Goal: Transaction & Acquisition: Book appointment/travel/reservation

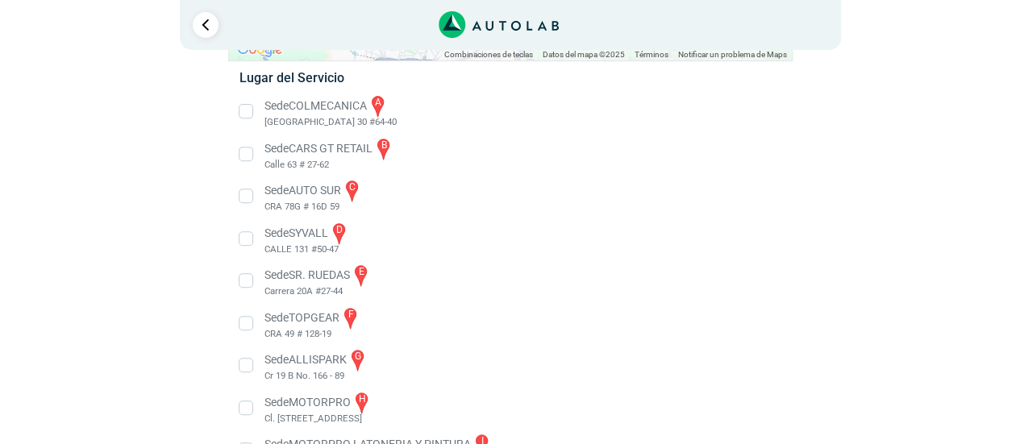
scroll to position [267, 0]
click at [252, 240] on li "Sede SYVALL d CALLE 131 #50-47" at bounding box center [510, 240] width 566 height 36
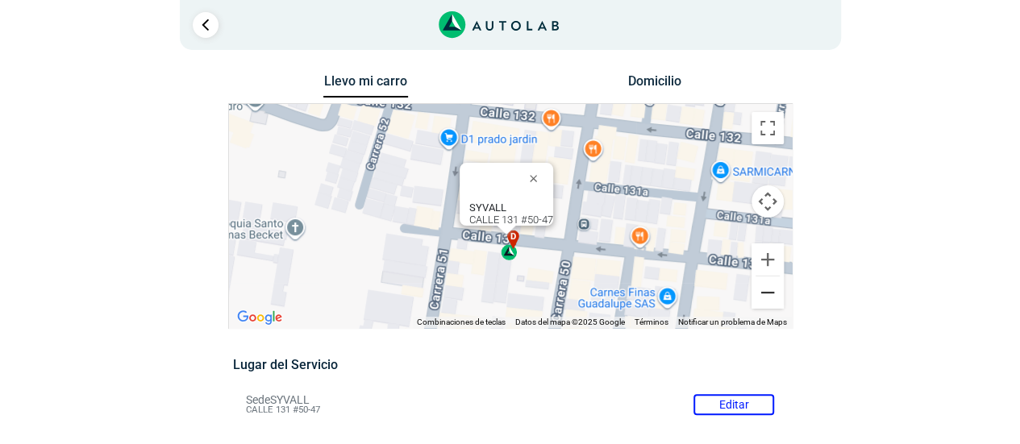
click at [766, 293] on button "Reducir" at bounding box center [768, 293] width 32 height 32
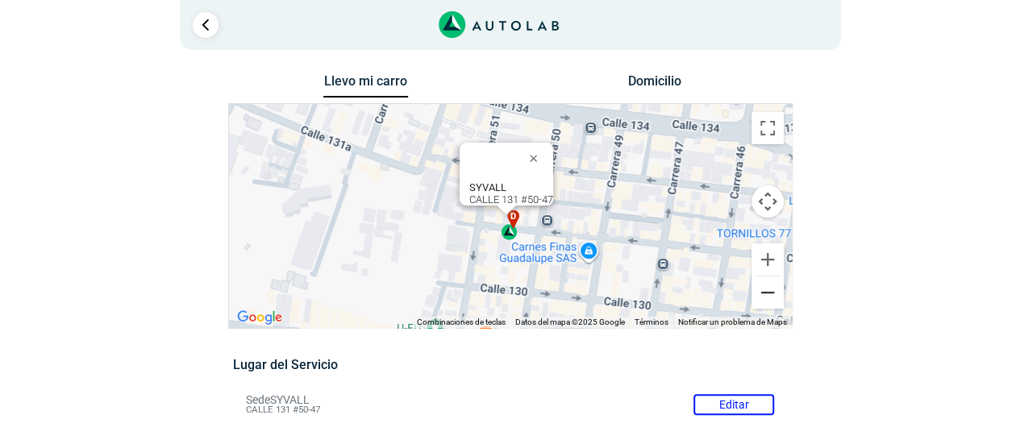
click at [766, 293] on button "Reducir" at bounding box center [768, 293] width 32 height 32
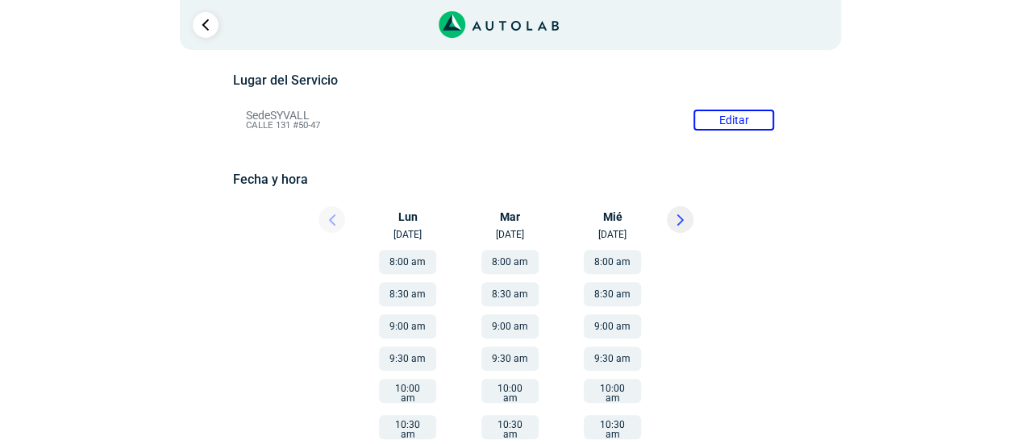
scroll to position [162, 0]
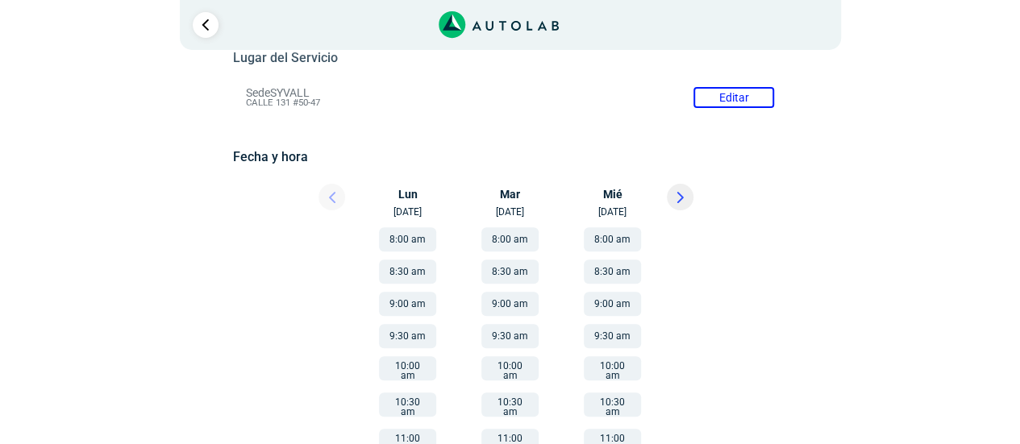
click at [684, 201] on button at bounding box center [680, 197] width 27 height 27
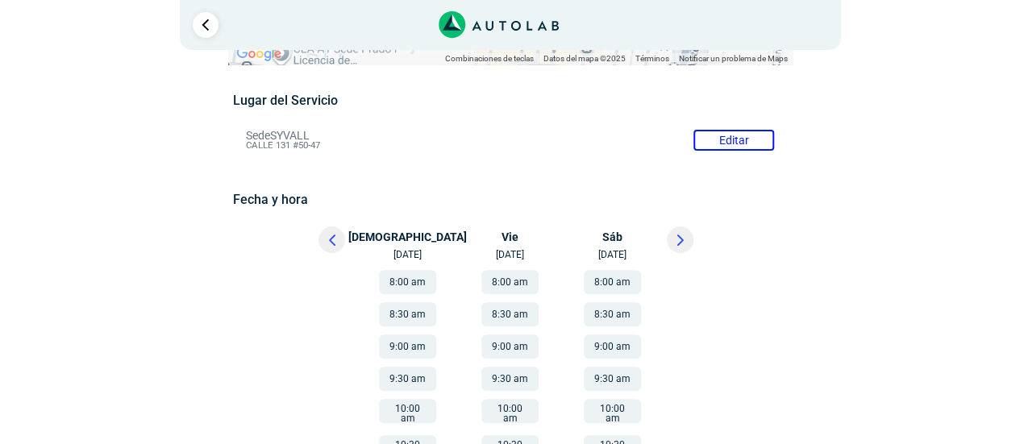
scroll to position [132, 0]
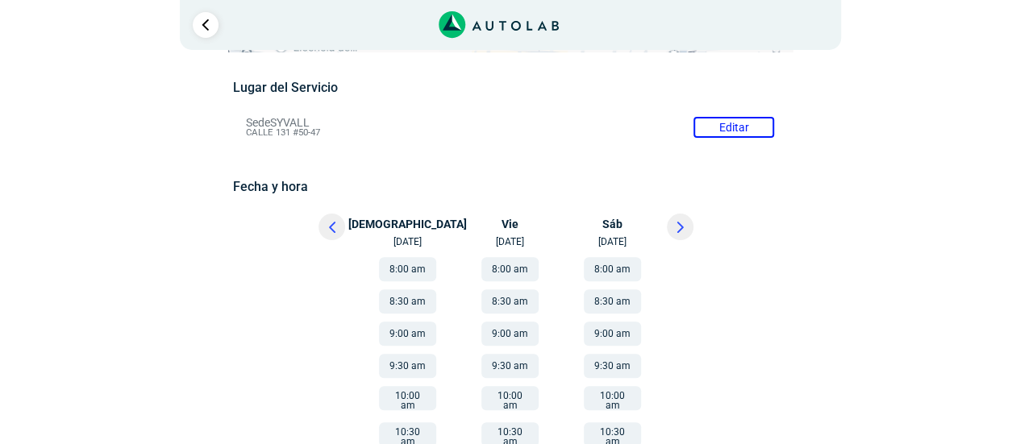
click at [613, 270] on button "8:00 am" at bounding box center [612, 269] width 57 height 24
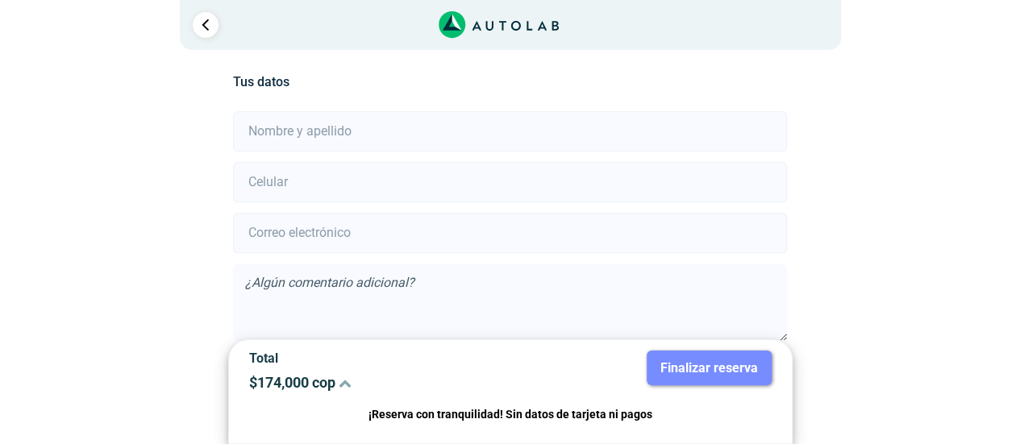
scroll to position [358, 0]
click at [407, 130] on input "text" at bounding box center [510, 130] width 554 height 40
type input "[PERSON_NAME]"
type input "3143886997"
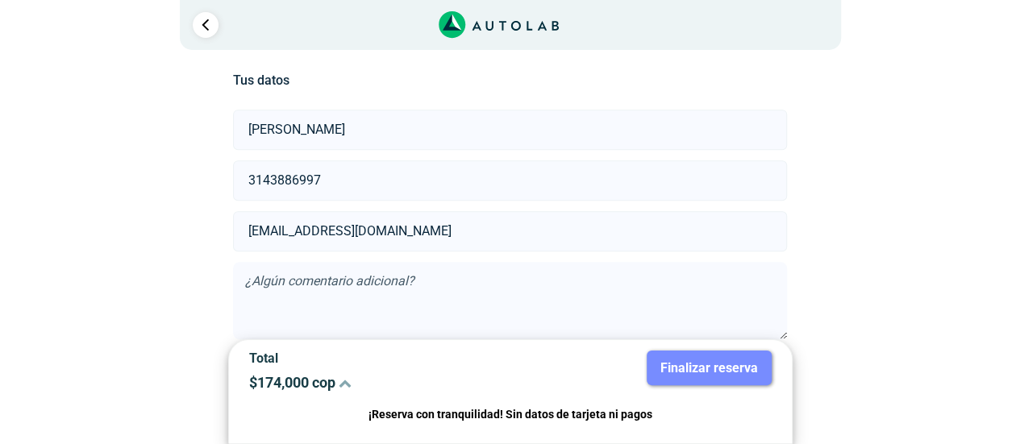
type input "[EMAIL_ADDRESS][DOMAIN_NAME]"
type input "3204388643"
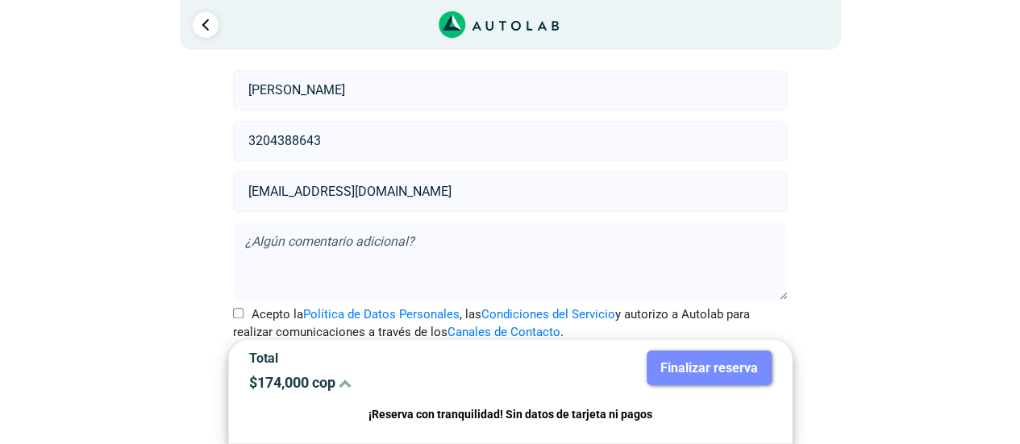
scroll to position [431, 0]
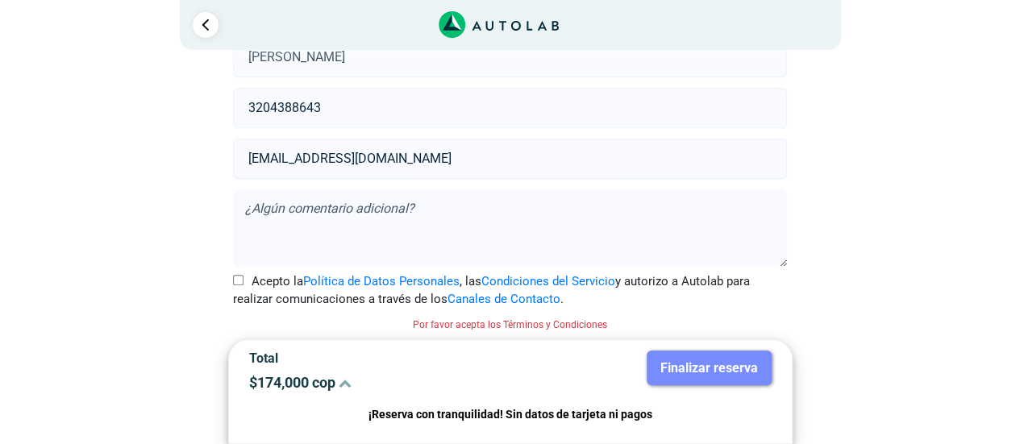
click at [241, 281] on input "Acepto la Política de Datos Personales , las Condiciones del Servicio y autoriz…" at bounding box center [238, 280] width 10 height 10
checkbox input "true"
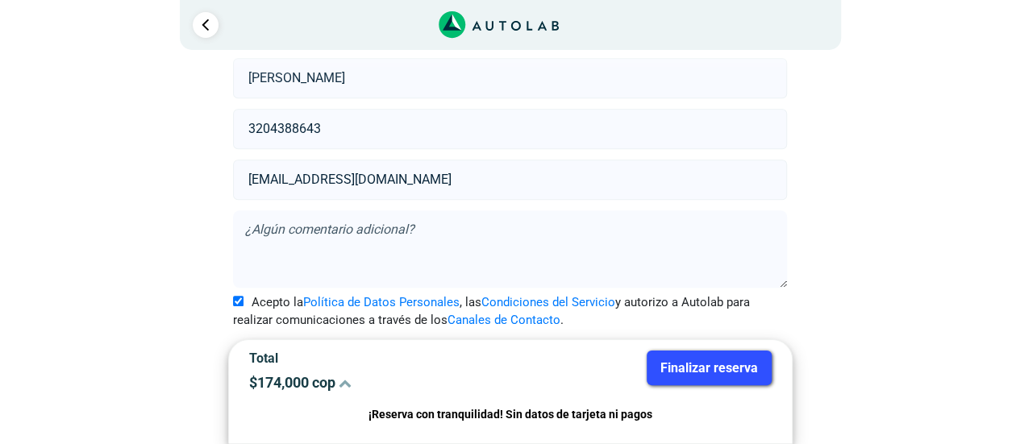
click at [419, 227] on textarea at bounding box center [510, 249] width 554 height 77
click at [714, 381] on button "Finalizar reserva" at bounding box center [709, 368] width 125 height 35
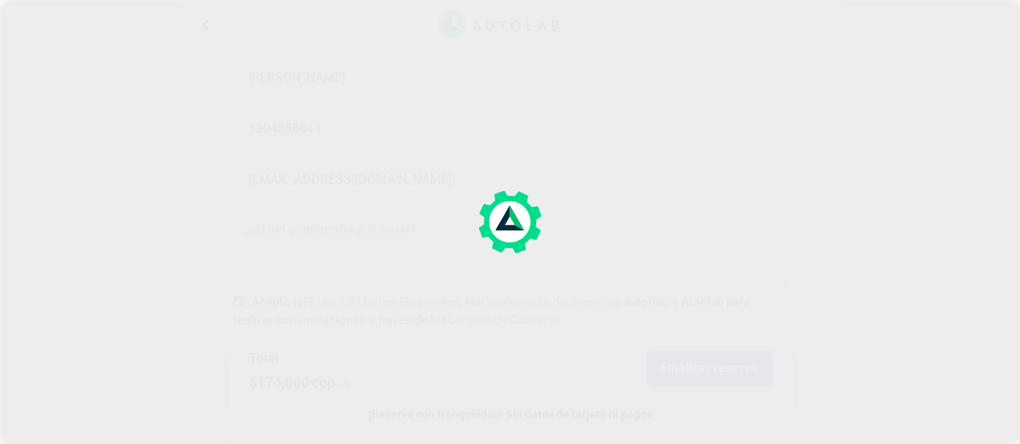
scroll to position [0, 0]
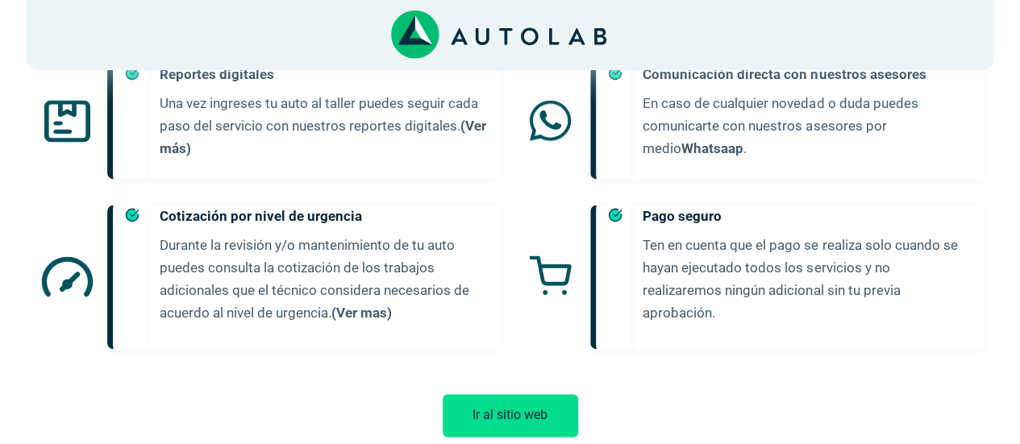
scroll to position [1086, 0]
